Goal: Task Accomplishment & Management: Complete application form

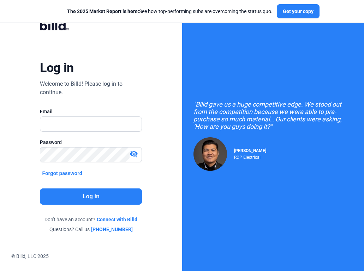
type input "[EMAIL_ADDRESS][DOMAIN_NAME]"
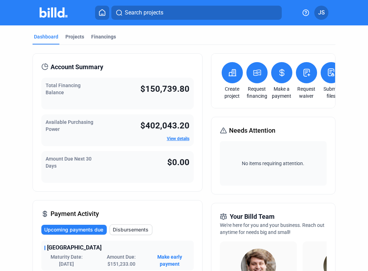
scroll to position [4, 0]
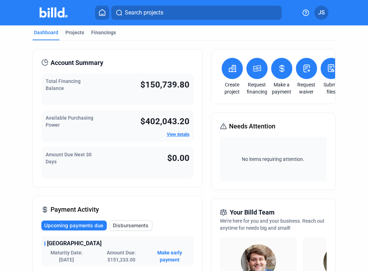
click at [305, 61] on button at bounding box center [306, 68] width 21 height 21
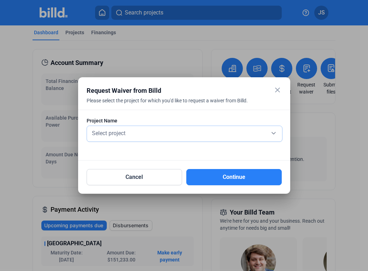
click at [166, 137] on div "Select project" at bounding box center [184, 134] width 188 height 16
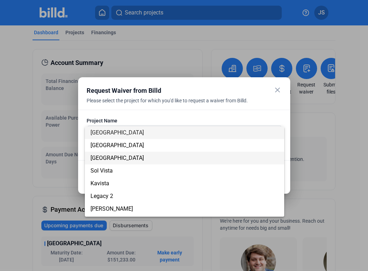
click at [159, 157] on span "[GEOGRAPHIC_DATA]" at bounding box center [184, 158] width 188 height 13
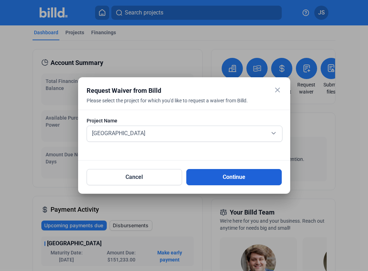
click at [218, 182] on button "Continue" at bounding box center [233, 177] width 95 height 16
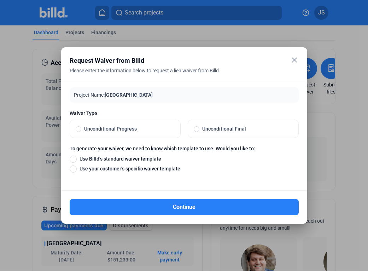
click at [220, 130] on span "Unconditional Final" at bounding box center [245, 128] width 93 height 7
click at [199, 130] on input "Unconditional Final" at bounding box center [197, 129] width 6 height 6
radio input "true"
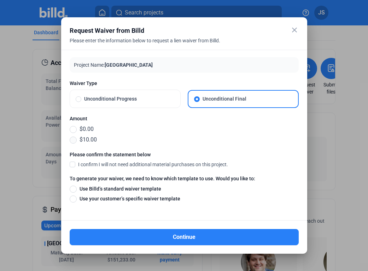
click at [74, 137] on span at bounding box center [73, 140] width 7 height 7
click at [74, 137] on input "$10.00" at bounding box center [73, 140] width 7 height 8
radio input "true"
click at [71, 163] on span at bounding box center [73, 164] width 6 height 6
click at [0, 0] on input "I confirm I will not need additional material purchases on this project." at bounding box center [0, 0] width 0 height 0
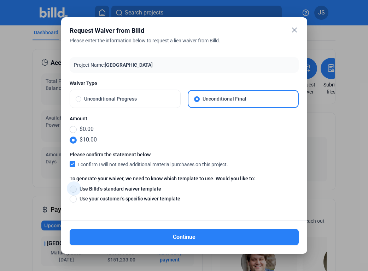
click at [73, 187] on span at bounding box center [73, 189] width 7 height 7
click at [73, 187] on input "Use Billd’s standard waiver template" at bounding box center [73, 189] width 7 height 8
radio input "true"
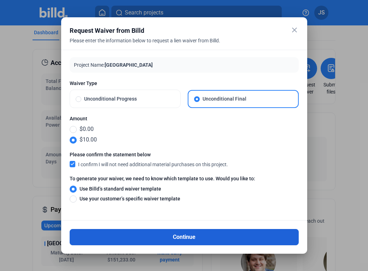
click at [145, 241] on button "Continue" at bounding box center [184, 237] width 229 height 16
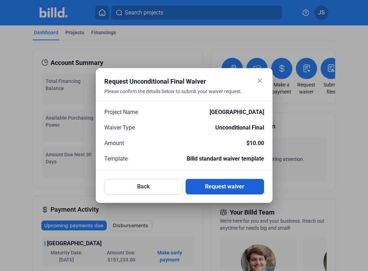
click at [228, 185] on button "Request waiver" at bounding box center [225, 187] width 78 height 16
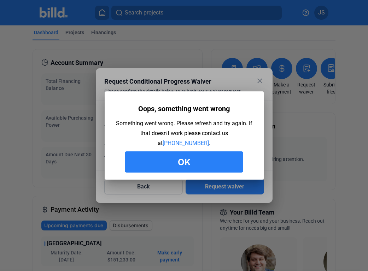
click at [203, 161] on button "Ok" at bounding box center [184, 162] width 118 height 21
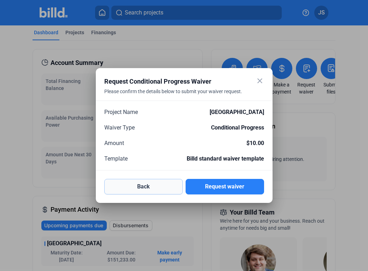
click at [158, 187] on button "Back" at bounding box center [143, 187] width 78 height 16
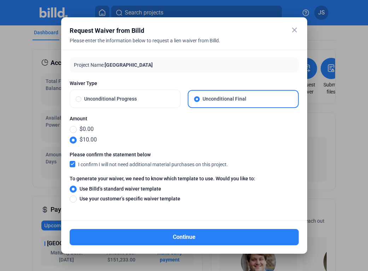
click at [139, 102] on label "Unconditional Progress" at bounding box center [125, 99] width 110 height 18
click at [81, 102] on input "Unconditional Progress" at bounding box center [79, 99] width 6 height 6
radio input "true"
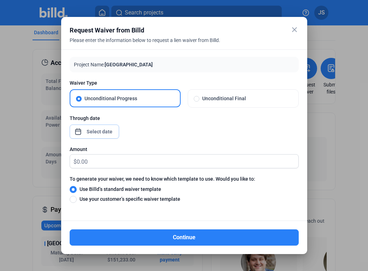
click at [110, 131] on div "close Request Waiver from Billd Please enter the information below to request a…" at bounding box center [184, 135] width 368 height 271
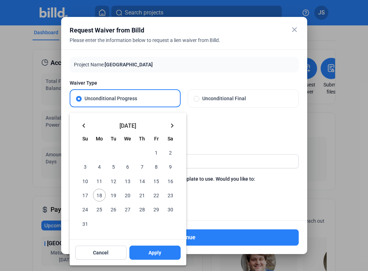
click at [86, 128] on mat-icon "keyboard_arrow_left" at bounding box center [84, 126] width 8 height 8
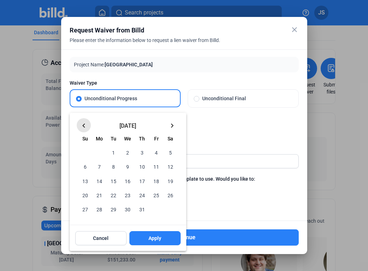
click at [86, 128] on mat-icon "keyboard_arrow_left" at bounding box center [84, 126] width 8 height 8
click at [169, 213] on span "31" at bounding box center [170, 209] width 13 height 13
click at [161, 239] on button "Apply" at bounding box center [154, 238] width 51 height 14
type input "[DATE]"
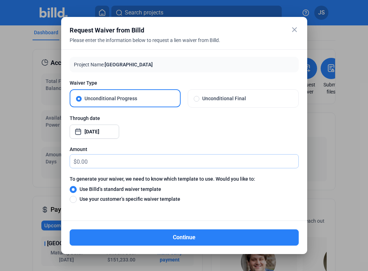
click at [133, 159] on input "text" at bounding box center [188, 162] width 222 height 14
type input "10"
click at [195, 196] on label "Use your customer’s specific waiver template" at bounding box center [181, 199] width 222 height 8
click at [77, 196] on input "Use your customer’s specific waiver template" at bounding box center [73, 199] width 7 height 8
radio input "true"
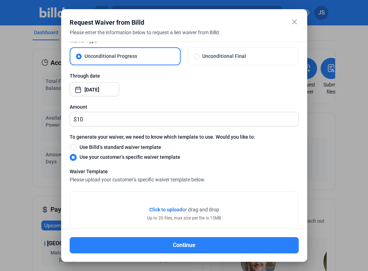
scroll to position [56, 0]
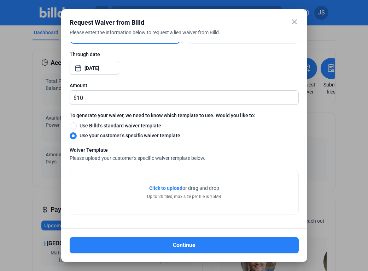
click at [90, 123] on span "Use Billd’s standard waiver template" at bounding box center [119, 125] width 84 height 7
click at [77, 123] on input "Use Billd’s standard waiver template" at bounding box center [73, 126] width 7 height 8
radio input "true"
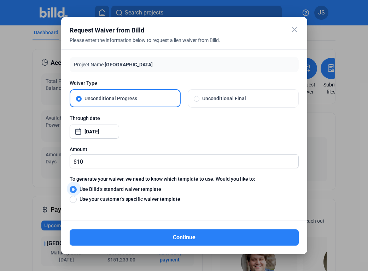
scroll to position [0, 0]
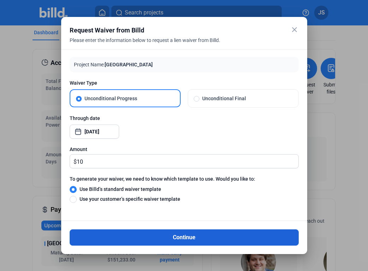
click at [176, 244] on button "Continue" at bounding box center [184, 238] width 229 height 16
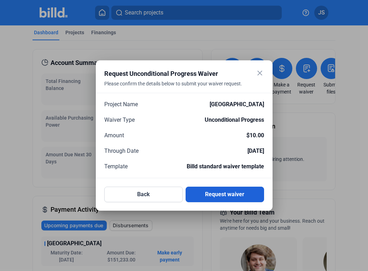
click at [218, 197] on button "Request waiver" at bounding box center [225, 195] width 78 height 16
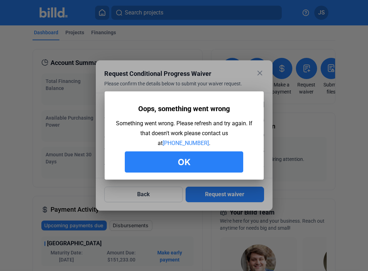
click at [210, 158] on button "Ok" at bounding box center [184, 162] width 118 height 21
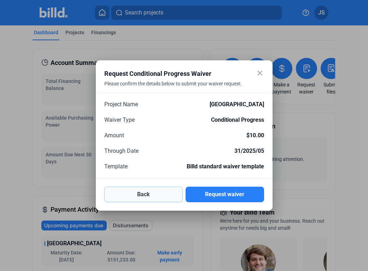
click at [151, 194] on button "Back" at bounding box center [143, 195] width 78 height 16
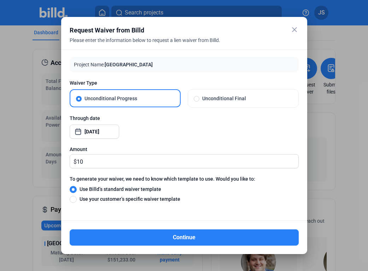
click at [229, 99] on span "Unconditional Final" at bounding box center [245, 98] width 93 height 7
click at [199, 99] on input "Unconditional Final" at bounding box center [197, 98] width 6 height 6
radio input "true"
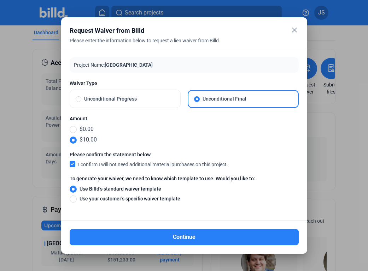
click at [140, 198] on span "Use your customer’s specific waiver template" at bounding box center [129, 198] width 104 height 7
click at [77, 198] on input "Use your customer’s specific waiver template" at bounding box center [73, 199] width 7 height 8
radio input "true"
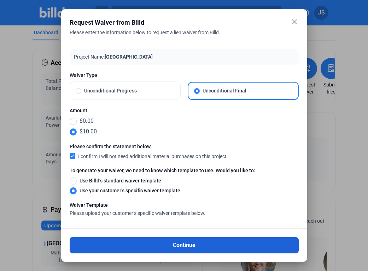
click at [144, 242] on button "Continue" at bounding box center [184, 245] width 229 height 16
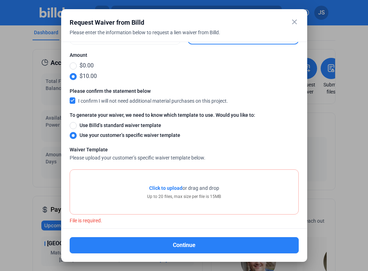
scroll to position [64, 0]
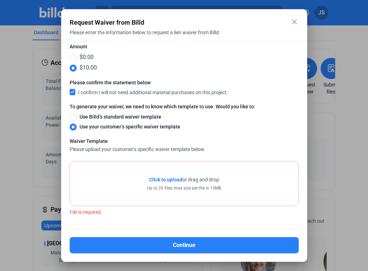
click at [107, 115] on span "Use Billd’s standard waiver template" at bounding box center [119, 116] width 84 height 7
click at [77, 115] on input "Use Billd’s standard waiver template" at bounding box center [73, 117] width 7 height 8
radio input "true"
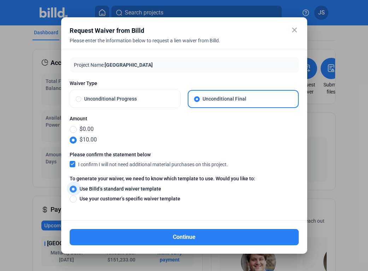
scroll to position [0, 0]
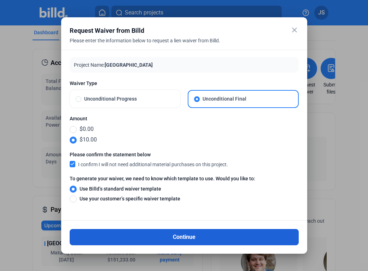
click at [194, 239] on button "Continue" at bounding box center [184, 237] width 229 height 16
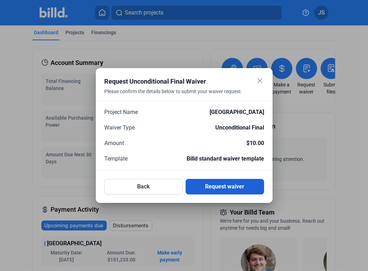
click at [201, 194] on button "Request waiver" at bounding box center [225, 187] width 78 height 16
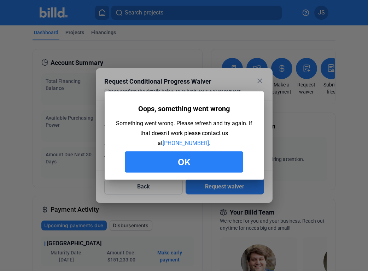
click at [190, 165] on button "Ok" at bounding box center [184, 162] width 118 height 21
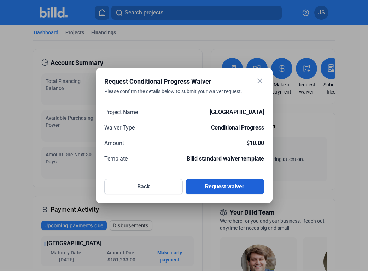
click at [215, 184] on button "Request waiver" at bounding box center [225, 187] width 78 height 16
